Goal: Answer question/provide support: Share knowledge or assist other users

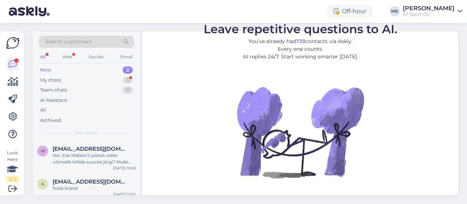
click at [58, 69] on div "New 2" at bounding box center [87, 70] width 96 height 10
click at [51, 78] on div "My chats" at bounding box center [50, 80] width 21 height 7
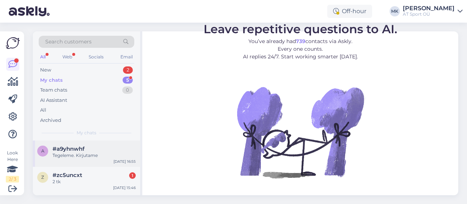
click at [90, 147] on div "#a9yhnwhf" at bounding box center [94, 149] width 83 height 7
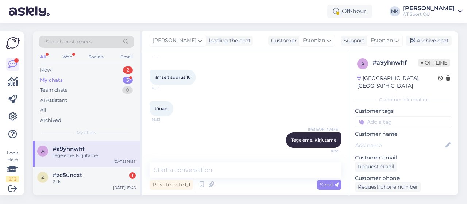
scroll to position [924, 0]
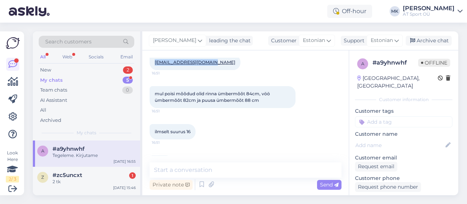
drag, startPoint x: 217, startPoint y: 68, endPoint x: 155, endPoint y: 70, distance: 62.0
click at [155, 70] on div "[EMAIL_ADDRESS][DOMAIN_NAME] 16:51" at bounding box center [195, 62] width 91 height 15
copy link "[EMAIL_ADDRESS][DOMAIN_NAME]"
click at [46, 66] on div "New" at bounding box center [45, 69] width 11 height 7
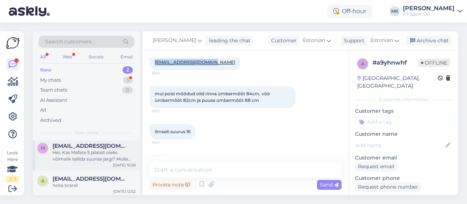
scroll to position [4, 0]
click at [96, 148] on div "Hei, Kas Mafate 5 jalatsit oleks võimalik tellida suurise järgi? Mulle sobib 46…" at bounding box center [94, 154] width 83 height 13
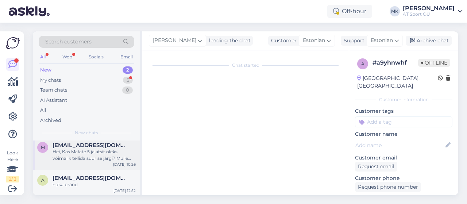
scroll to position [8, 0]
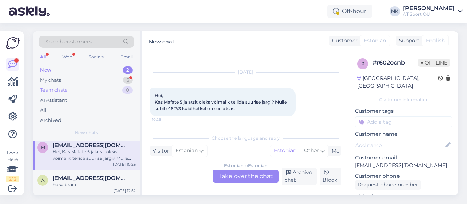
click at [50, 92] on div "Team chats" at bounding box center [53, 89] width 27 height 7
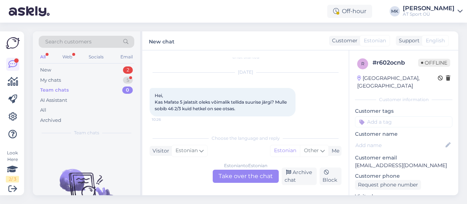
click at [69, 51] on div "Search customers" at bounding box center [87, 44] width 96 height 16
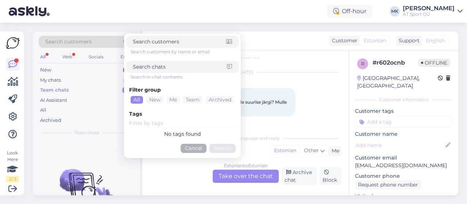
click at [312, 112] on div "[DATE] Hei, Kas Mafate 5 jalatsit oleks võimalik tellida suurise järgi? Mulle s…" at bounding box center [246, 95] width 192 height 60
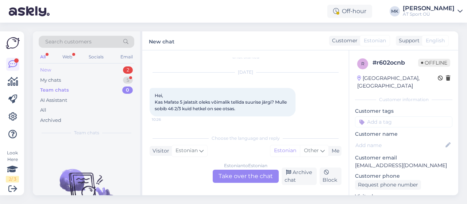
click at [42, 70] on div "New" at bounding box center [45, 69] width 11 height 7
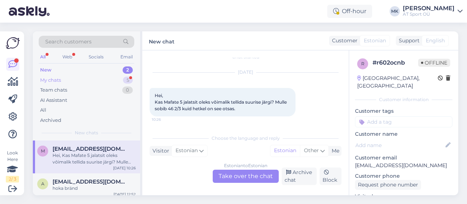
click at [50, 78] on div "My chats" at bounding box center [50, 80] width 21 height 7
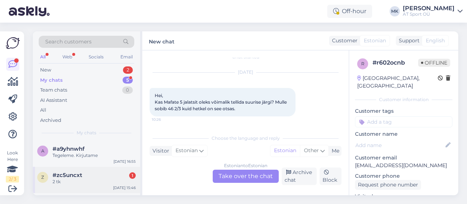
click at [65, 178] on div "2 tk" at bounding box center [94, 181] width 83 height 7
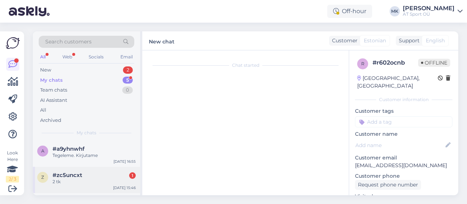
scroll to position [153, 0]
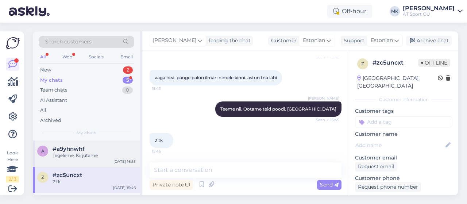
drag, startPoint x: 76, startPoint y: 155, endPoint x: 75, endPoint y: 150, distance: 4.4
click at [76, 155] on div "Tegeleme. Kirjutame" at bounding box center [94, 155] width 83 height 7
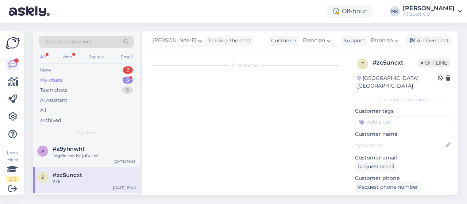
scroll to position [984, 0]
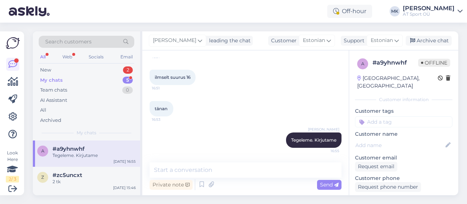
click at [55, 85] on div "Team chats 0" at bounding box center [87, 90] width 96 height 10
